Goal: Information Seeking & Learning: Learn about a topic

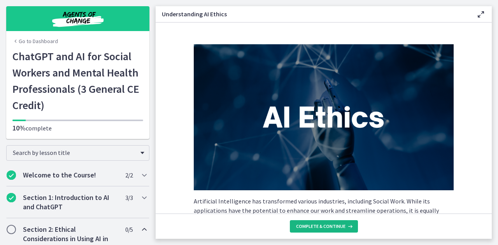
scroll to position [417, 0]
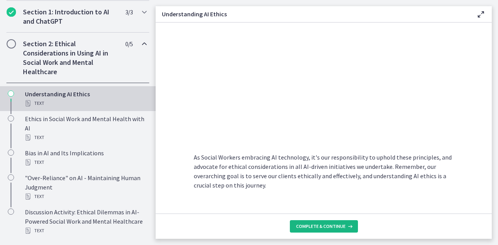
click at [331, 227] on span "Complete & continue" at bounding box center [320, 226] width 49 height 6
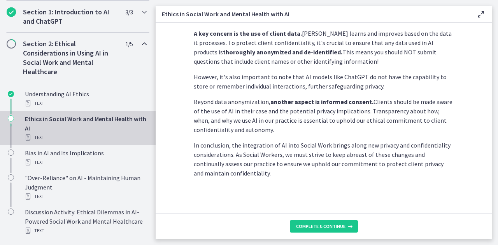
scroll to position [237, 0]
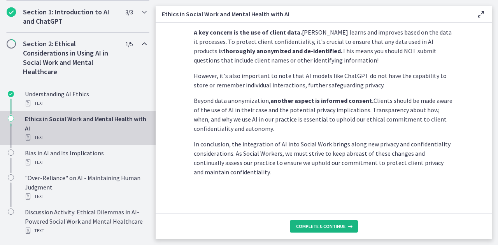
click at [325, 228] on span "Complete & continue" at bounding box center [320, 226] width 49 height 6
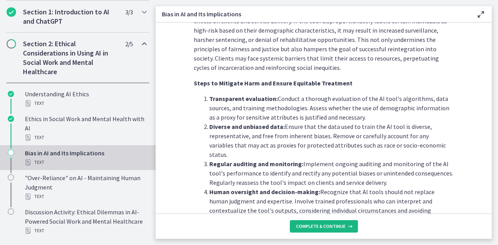
scroll to position [640, 0]
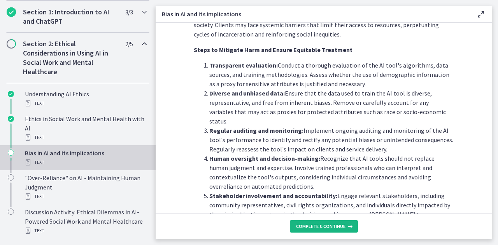
click at [325, 226] on span "Complete & continue" at bounding box center [320, 226] width 49 height 6
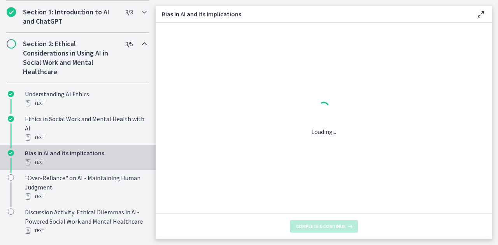
scroll to position [0, 0]
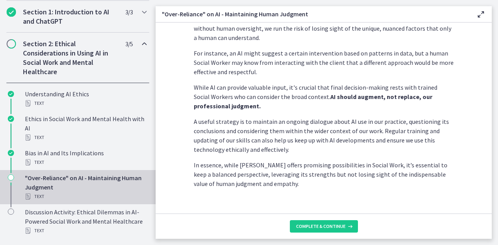
scroll to position [233, 0]
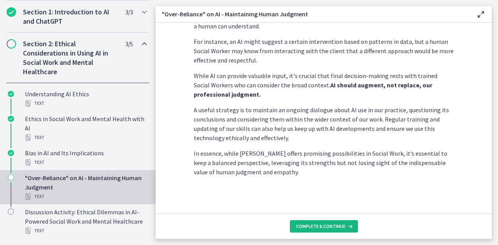
click at [335, 229] on span "Complete & continue" at bounding box center [320, 226] width 49 height 6
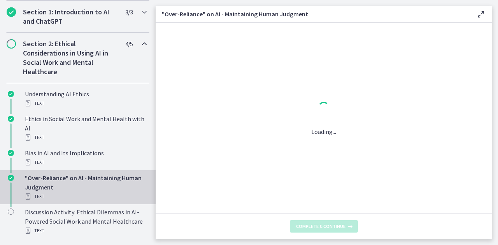
scroll to position [0, 0]
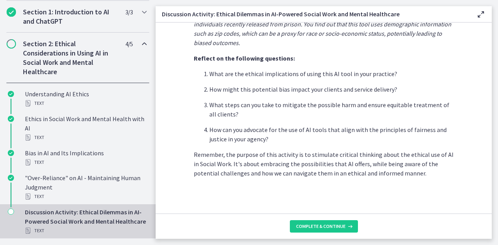
scroll to position [237, 0]
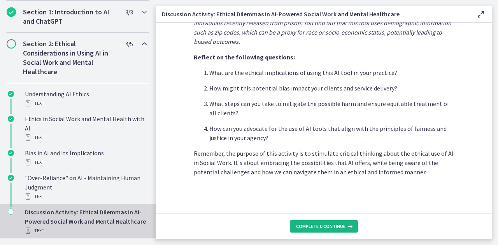
click at [327, 224] on span "Complete & continue" at bounding box center [320, 226] width 49 height 6
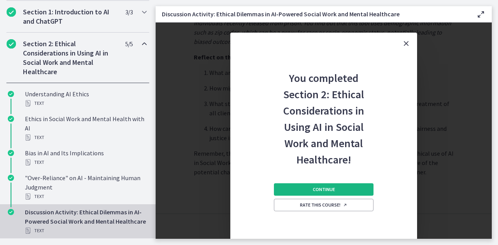
click at [340, 189] on button "Continue" at bounding box center [324, 189] width 100 height 12
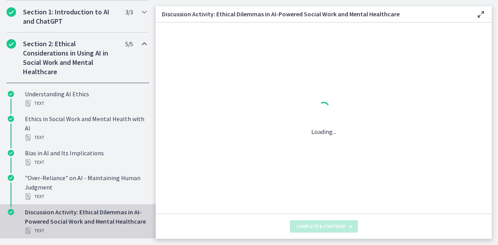
scroll to position [0, 0]
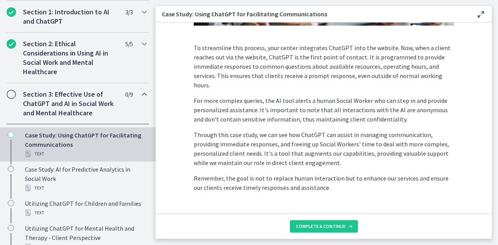
scroll to position [239, 0]
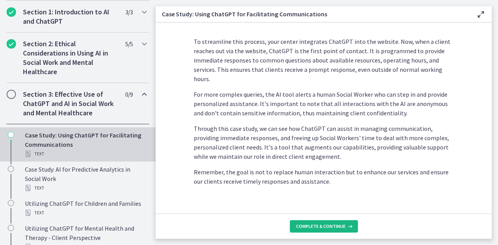
click at [331, 227] on span "Complete & continue" at bounding box center [320, 226] width 49 height 6
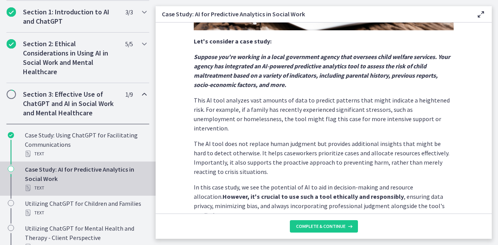
scroll to position [219, 0]
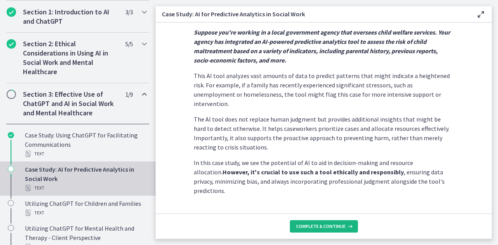
click at [324, 230] on button "Complete & continue" at bounding box center [324, 226] width 68 height 12
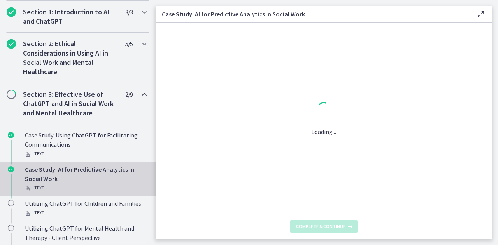
scroll to position [0, 0]
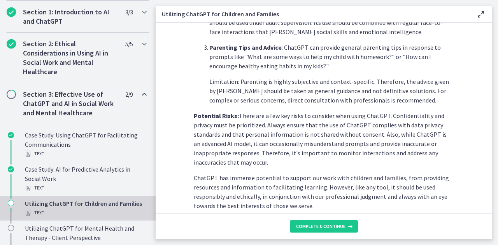
scroll to position [384, 0]
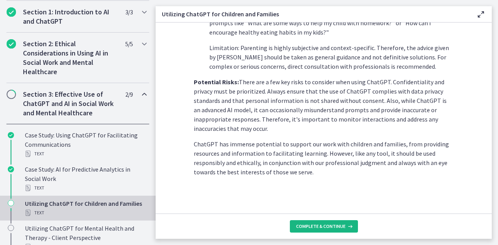
click at [328, 224] on span "Complete & continue" at bounding box center [320, 226] width 49 height 6
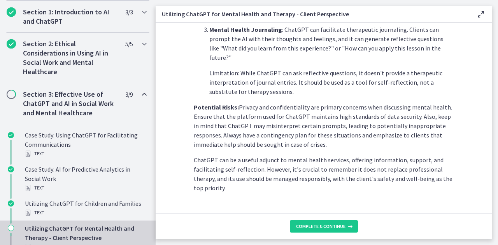
scroll to position [368, 0]
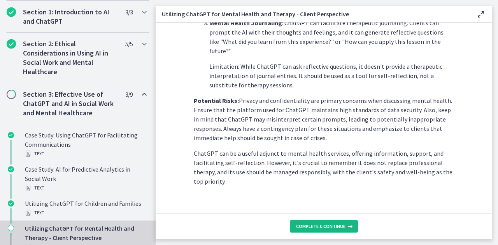
click at [305, 225] on span "Complete & continue" at bounding box center [320, 226] width 49 height 6
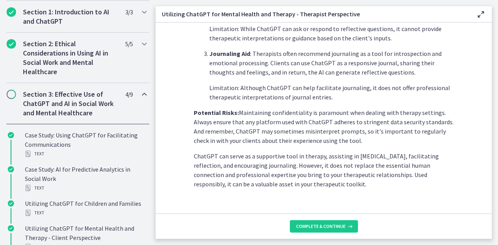
scroll to position [349, 0]
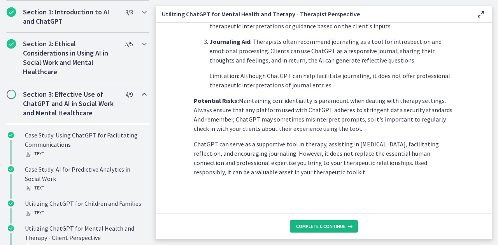
click at [333, 223] on button "Complete & continue" at bounding box center [324, 226] width 68 height 12
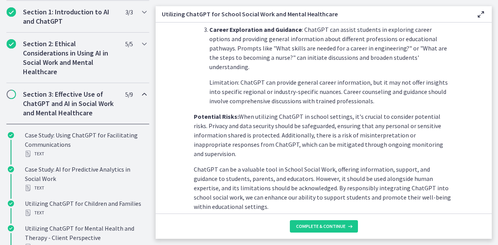
scroll to position [387, 0]
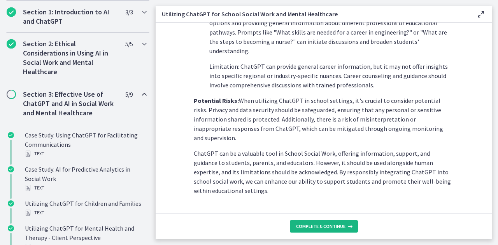
click at [328, 224] on span "Complete & continue" at bounding box center [320, 226] width 49 height 6
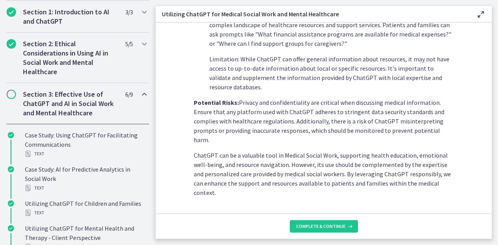
scroll to position [359, 0]
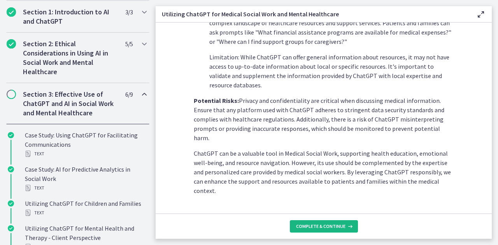
click at [336, 223] on button "Complete & continue" at bounding box center [324, 226] width 68 height 12
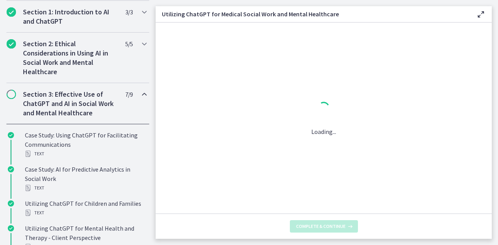
scroll to position [0, 0]
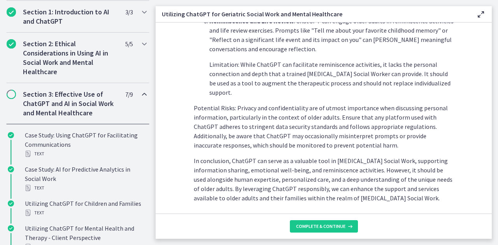
scroll to position [396, 0]
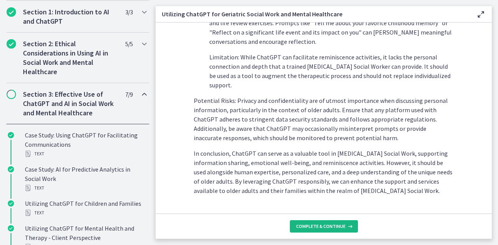
click at [337, 222] on button "Complete & continue" at bounding box center [324, 226] width 68 height 12
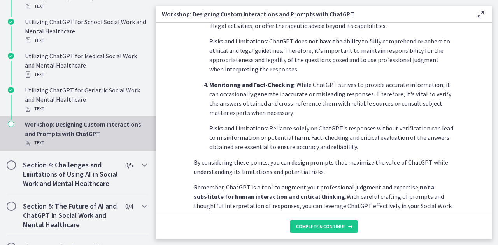
scroll to position [461, 0]
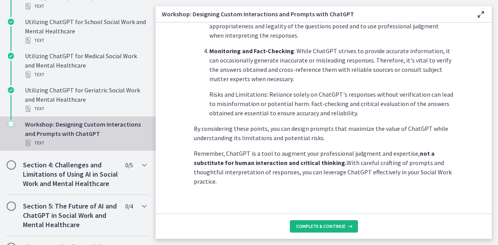
click at [315, 228] on span "Complete & continue" at bounding box center [320, 226] width 49 height 6
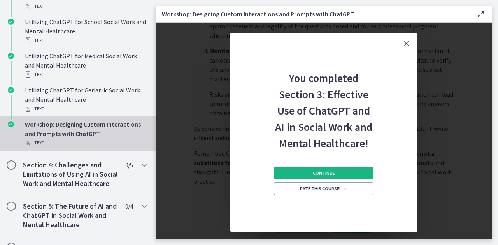
click at [328, 171] on span "Continue" at bounding box center [324, 173] width 22 height 6
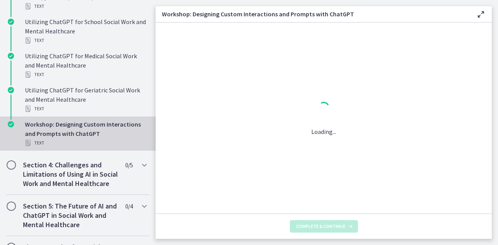
scroll to position [0, 0]
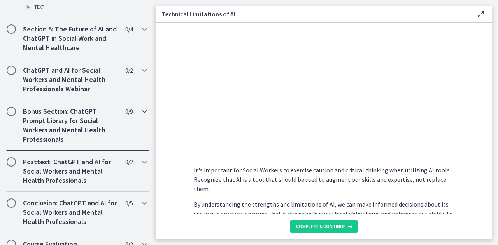
scroll to position [519, 0]
